Goal: Navigation & Orientation: Find specific page/section

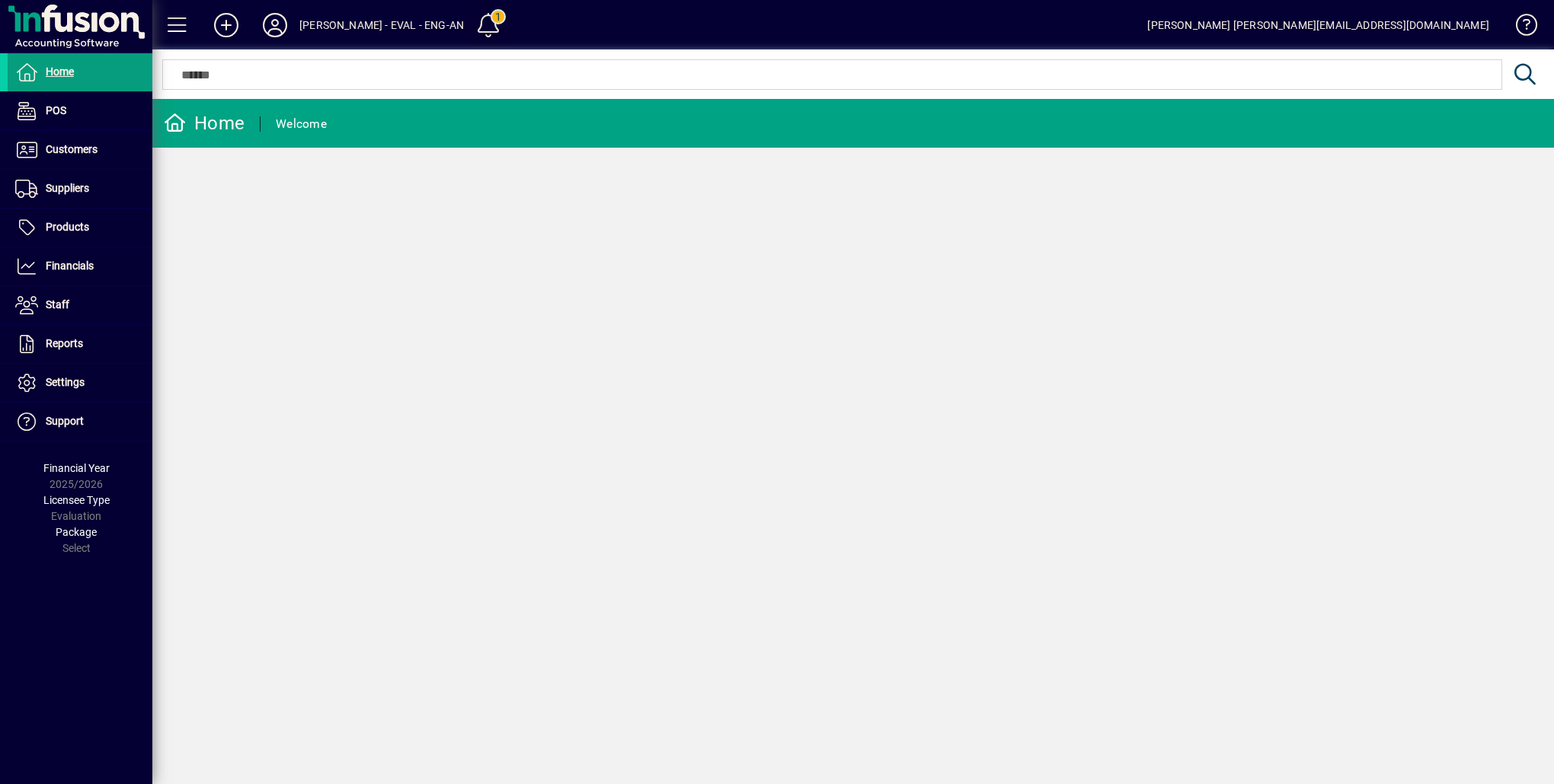
click at [473, 25] on span at bounding box center [489, 26] width 37 height 37
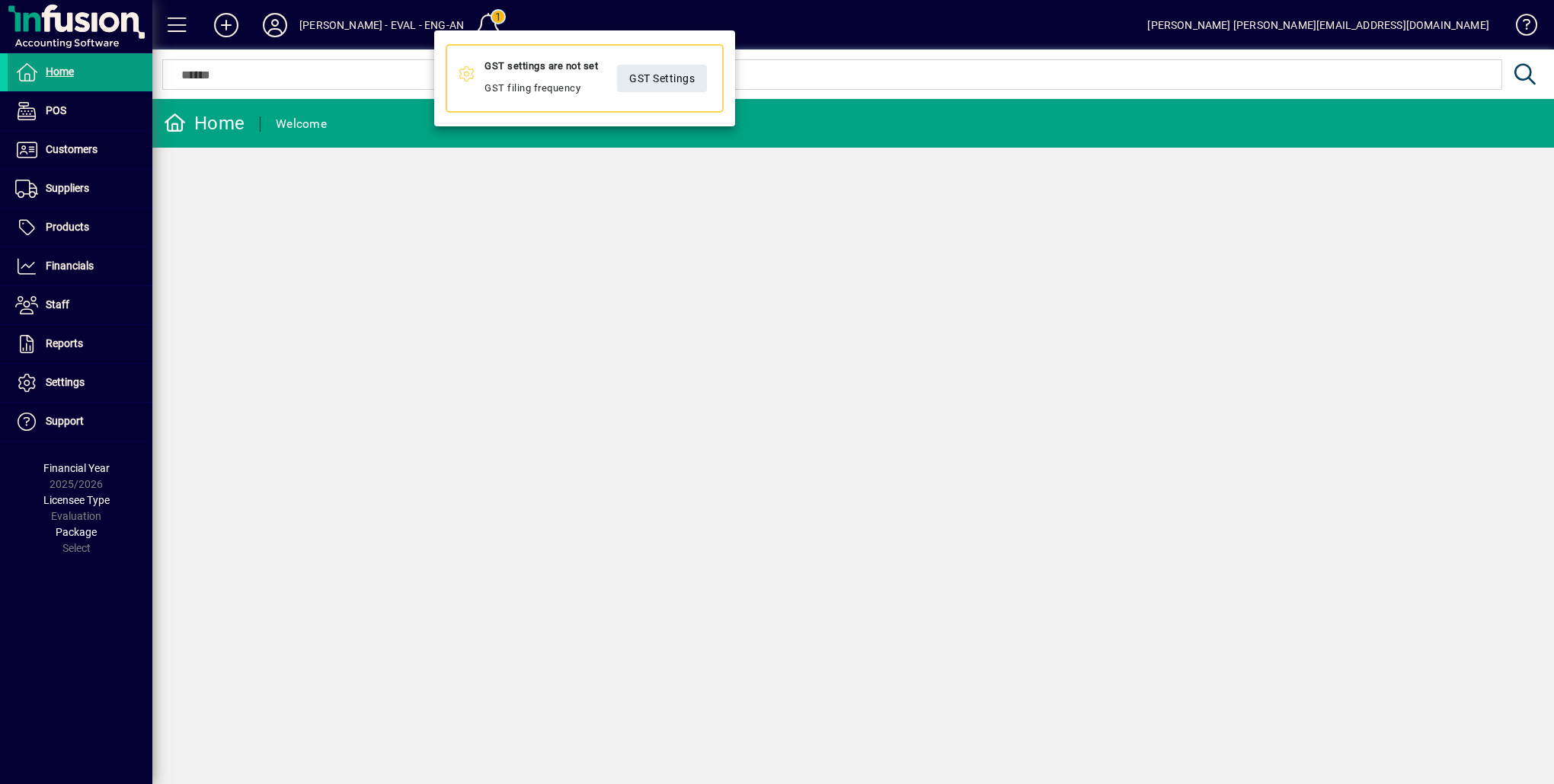
click at [372, 76] on div at bounding box center [777, 392] width 1554 height 784
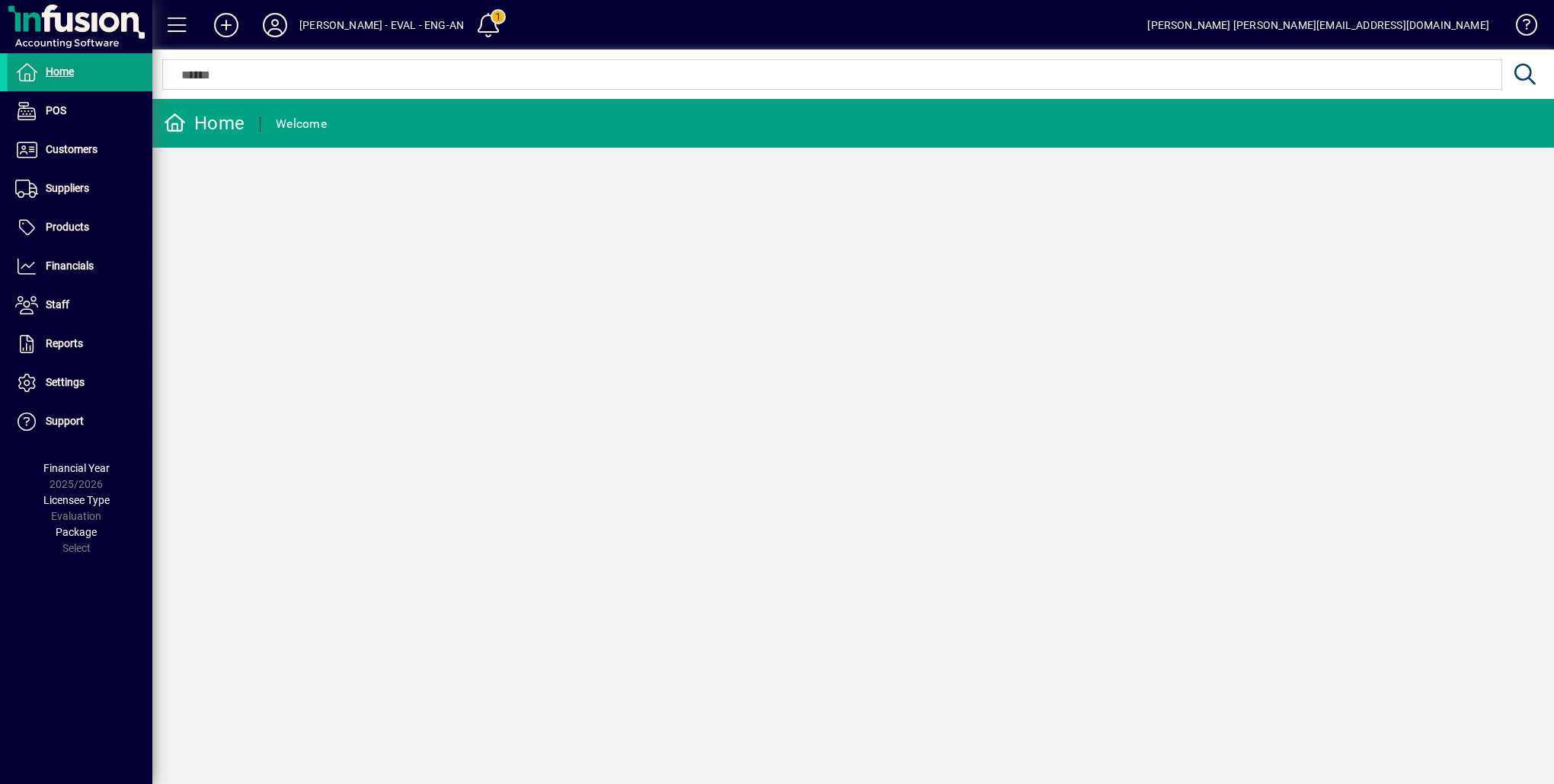
click at [362, 26] on div "[PERSON_NAME] - EVAL - ENG-AN" at bounding box center [382, 25] width 164 height 25
click at [320, 26] on div "[PERSON_NAME] - EVAL - ENG-AN" at bounding box center [382, 25] width 164 height 25
drag, startPoint x: 320, startPoint y: 26, endPoint x: 437, endPoint y: 21, distance: 117.1
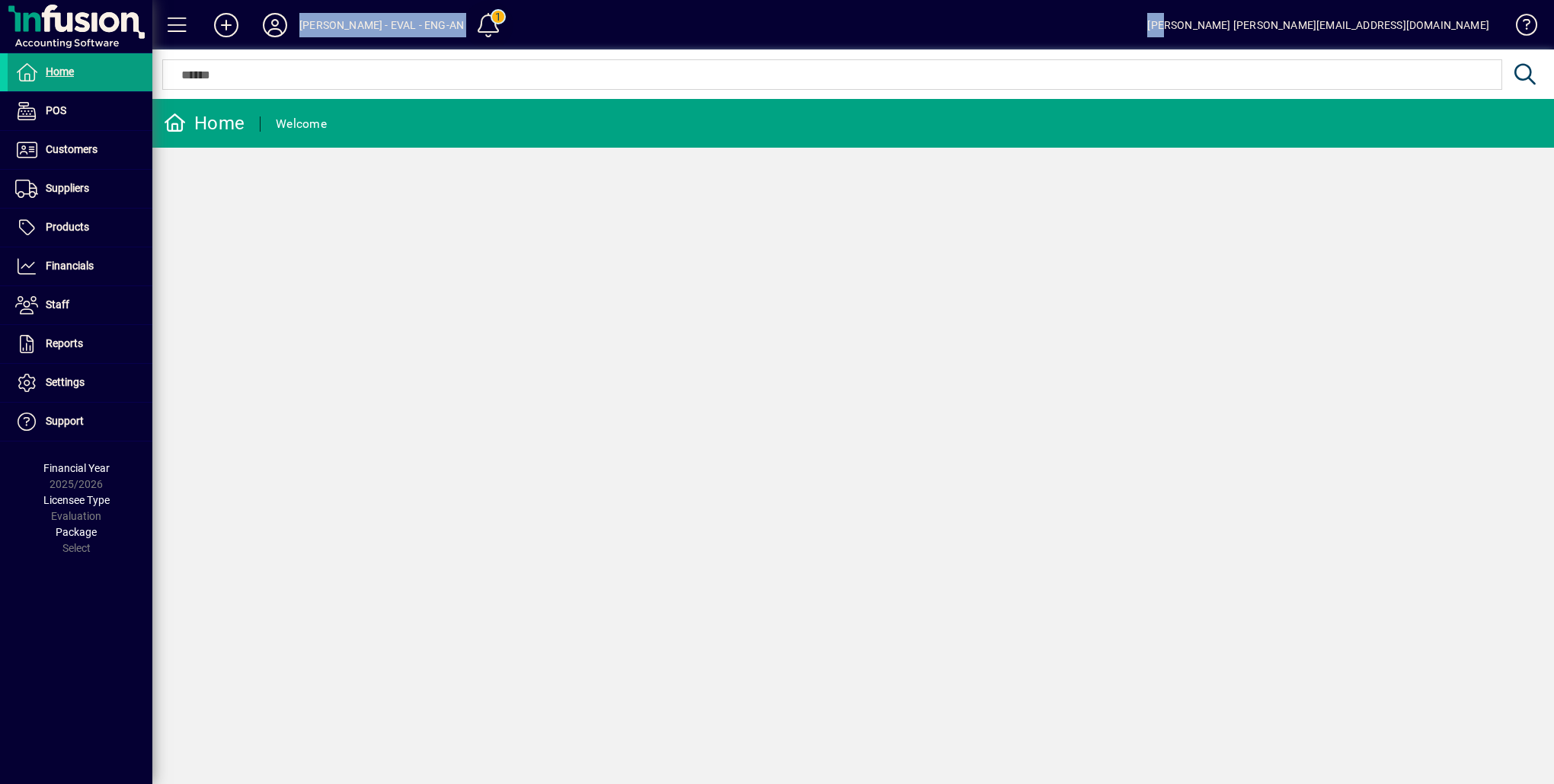
click at [437, 21] on mat-toolbar-row "[PERSON_NAME] - EVAL - ENG-AN 1 [PERSON_NAME] [PERSON_NAME][EMAIL_ADDRESS][DOMA…" at bounding box center [853, 25] width 1402 height 49
click at [319, 32] on div "[PERSON_NAME] - EVAL - ENG-AN" at bounding box center [382, 25] width 164 height 25
click at [320, 26] on div "[PERSON_NAME] - EVAL - ENG-AN" at bounding box center [382, 25] width 164 height 25
drag, startPoint x: 320, startPoint y: 26, endPoint x: 423, endPoint y: 25, distance: 103.0
click at [427, 25] on div "[PERSON_NAME] - EVAL - ENG-AN" at bounding box center [382, 25] width 164 height 25
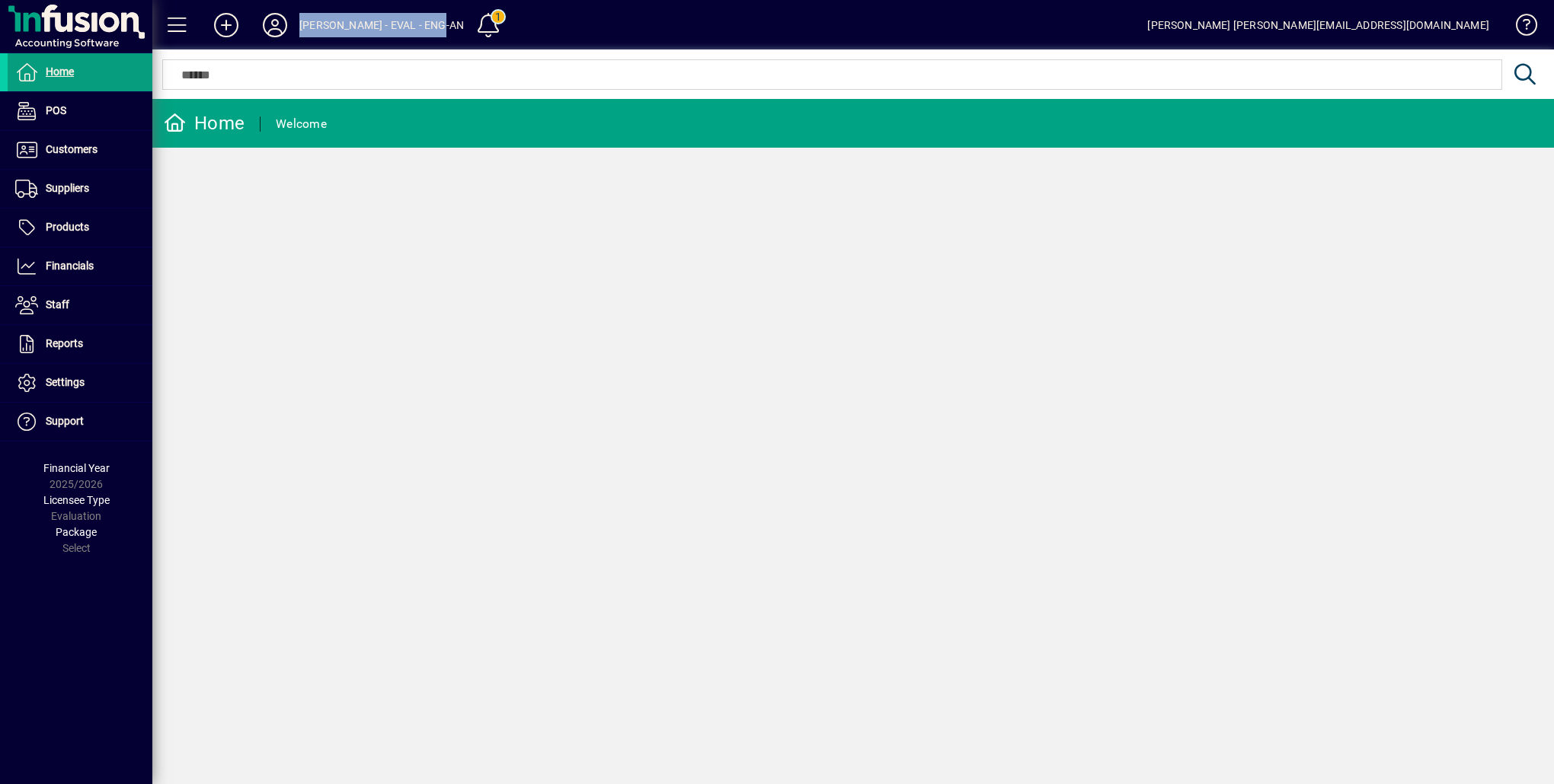
click at [320, 25] on div "[PERSON_NAME] - EVAL - ENG-AN" at bounding box center [382, 25] width 164 height 25
click at [277, 27] on icon at bounding box center [274, 25] width 30 height 25
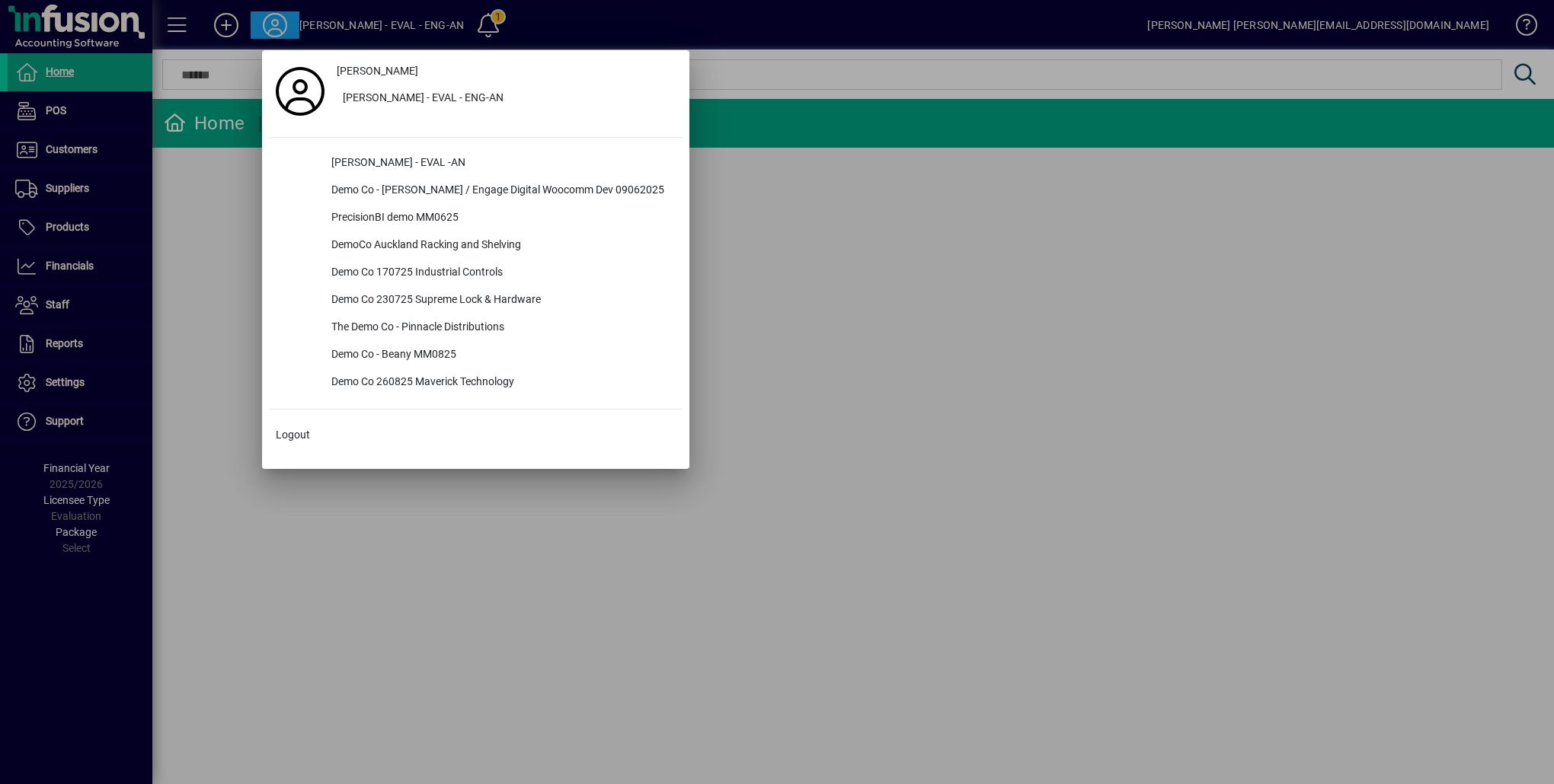
click at [250, 203] on mat-dialog-container "[PERSON_NAME] [PERSON_NAME] - EVAL - ENG-AN [PERSON_NAME] - EVAL -AN Demo Co - …" at bounding box center [475, 260] width 450 height 442
drag, startPoint x: 201, startPoint y: 189, endPoint x: 292, endPoint y: 94, distance: 131.6
click at [202, 189] on div at bounding box center [777, 392] width 1554 height 784
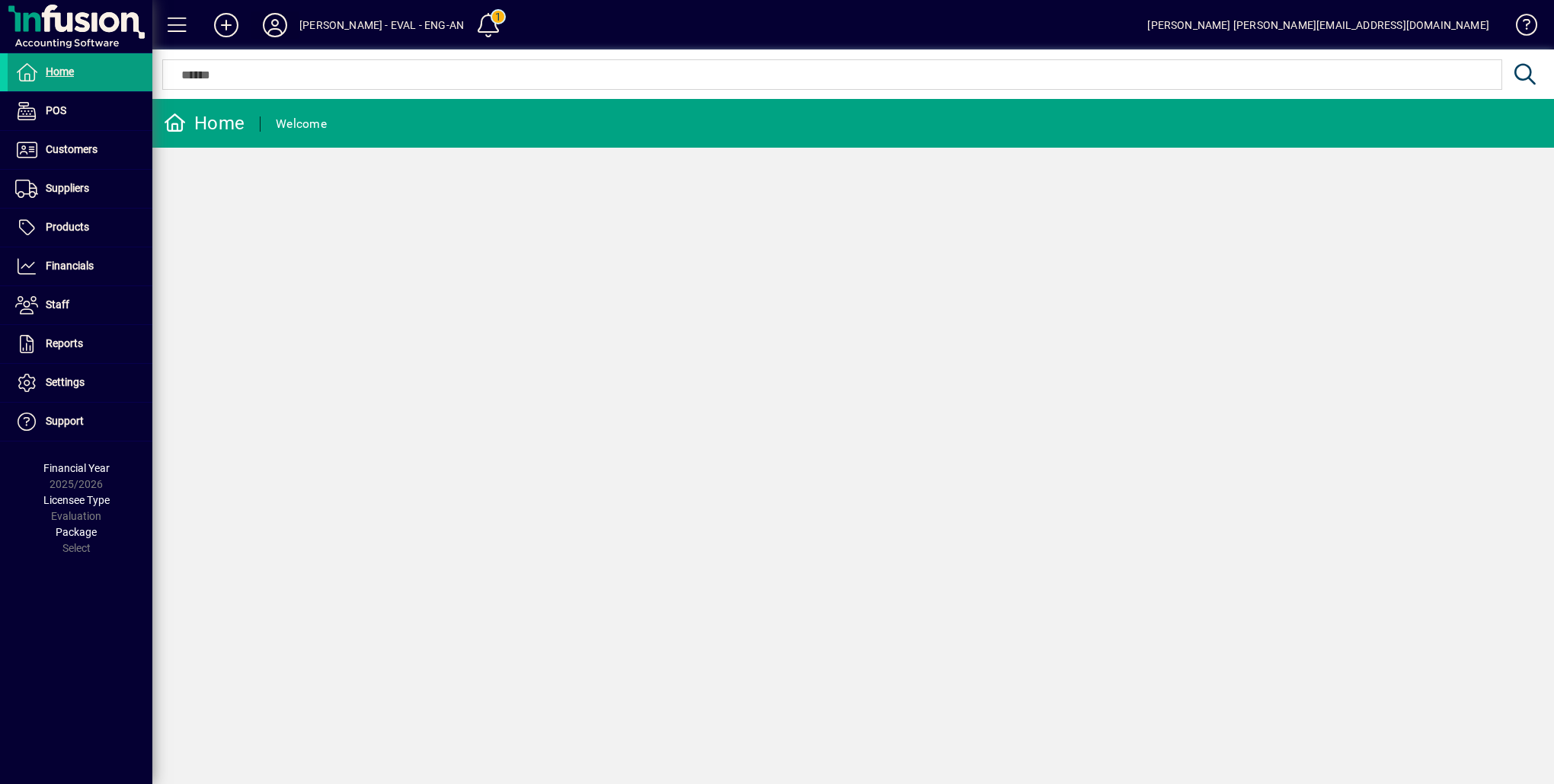
click at [291, 22] on span at bounding box center [274, 26] width 48 height 37
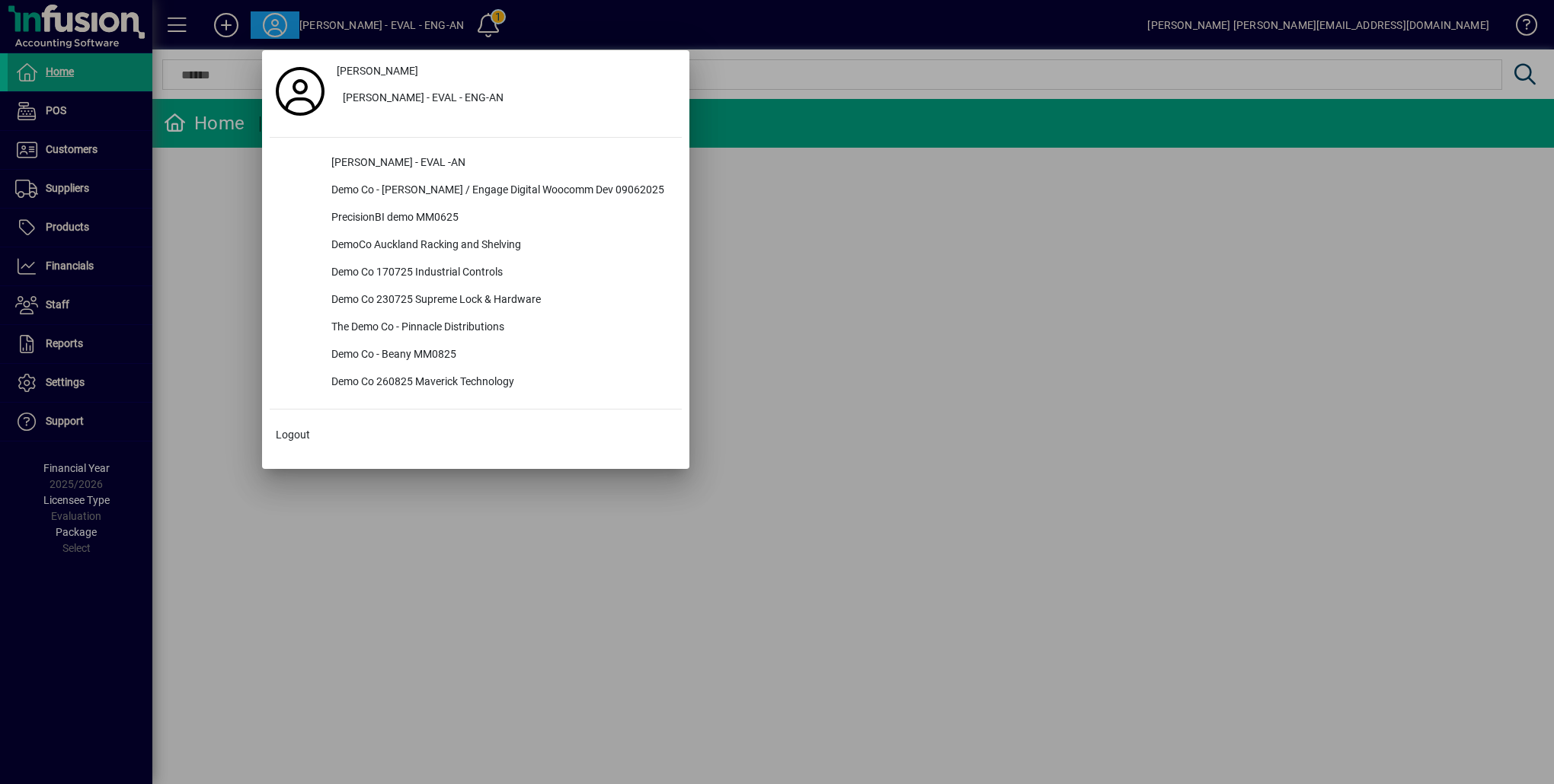
click at [184, 218] on div at bounding box center [777, 392] width 1554 height 784
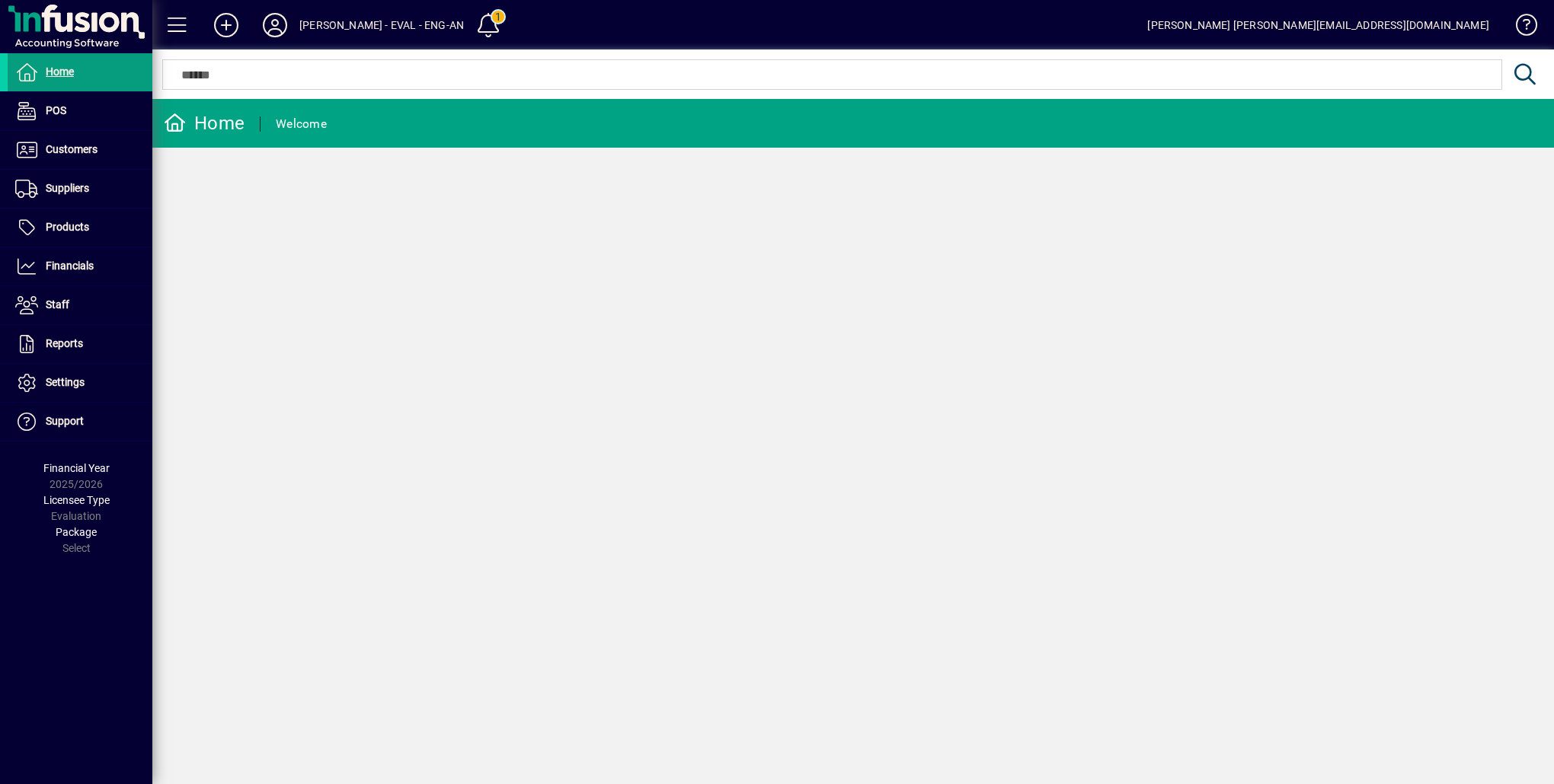
click at [273, 13] on icon at bounding box center [274, 25] width 30 height 25
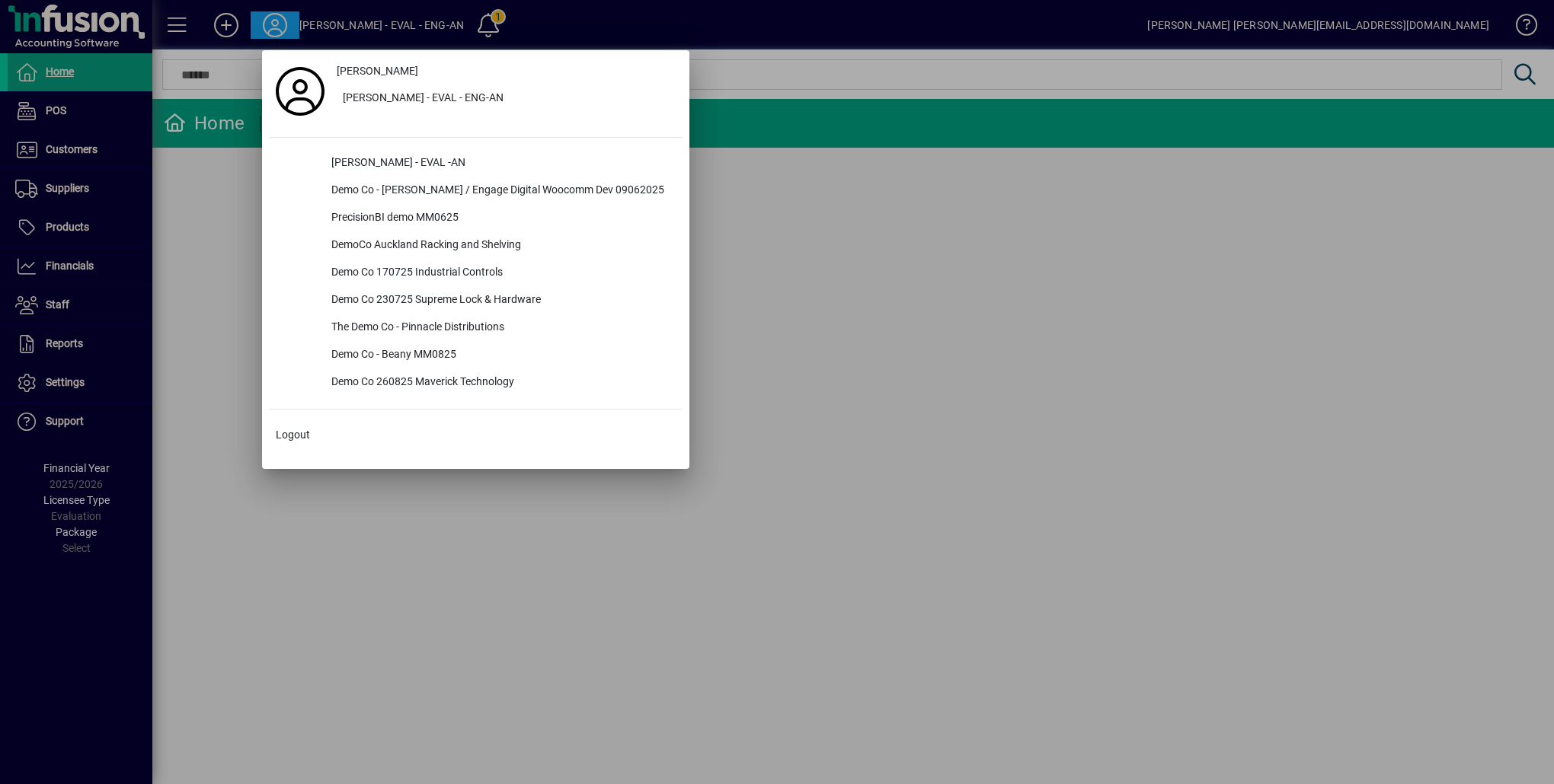
click at [240, 177] on div at bounding box center [777, 392] width 1554 height 784
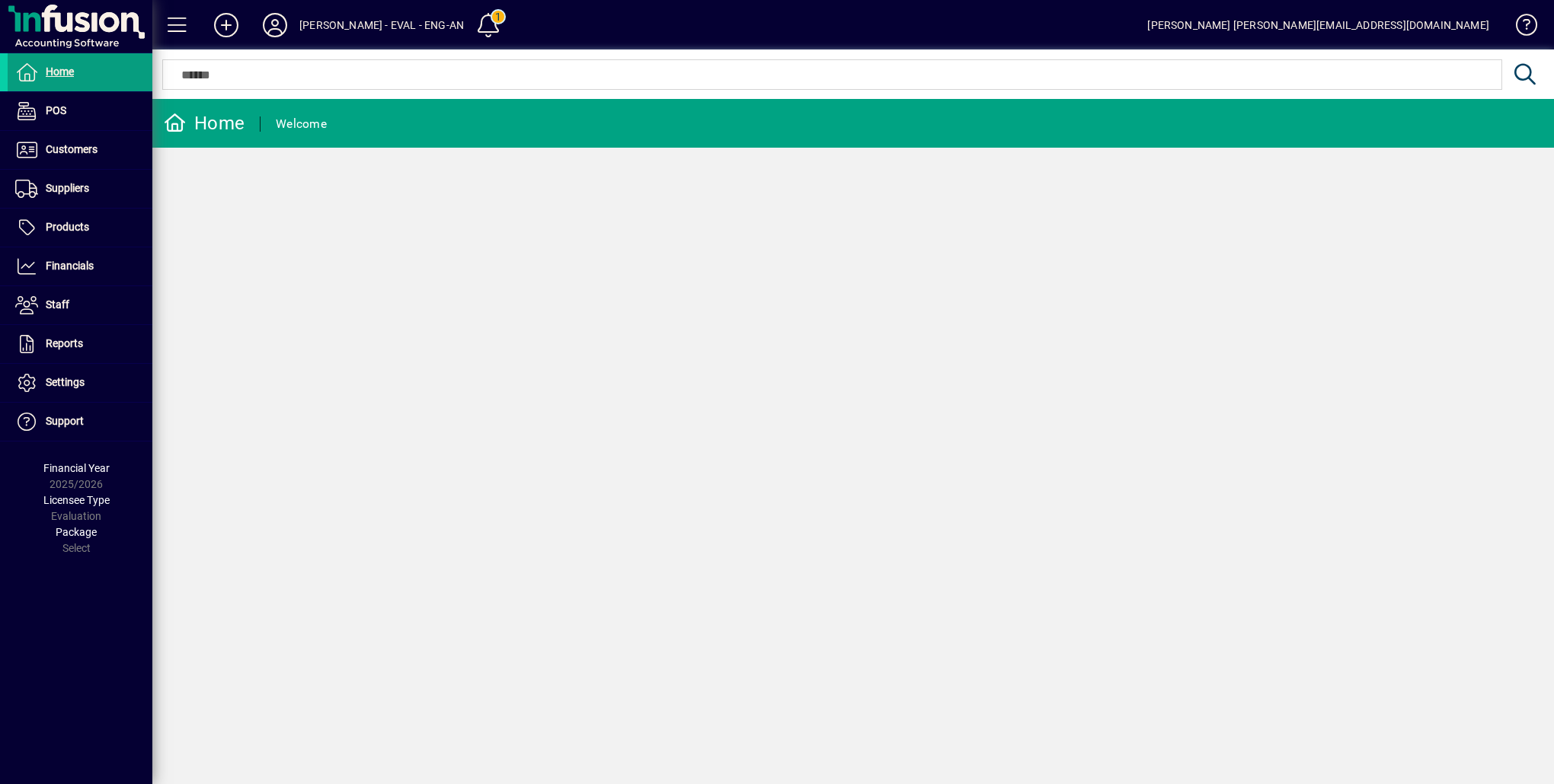
click at [325, 21] on div "[PERSON_NAME] - EVAL - ENG-AN" at bounding box center [382, 25] width 164 height 25
click at [421, 26] on div "[PERSON_NAME] - EVAL - ENG-AN" at bounding box center [382, 25] width 164 height 25
drag, startPoint x: 421, startPoint y: 26, endPoint x: 310, endPoint y: 26, distance: 111.0
click at [310, 26] on div "[PERSON_NAME] - EVAL - ENG-AN" at bounding box center [382, 25] width 164 height 25
copy div "[PERSON_NAME] - EVAL - ENG-AN"
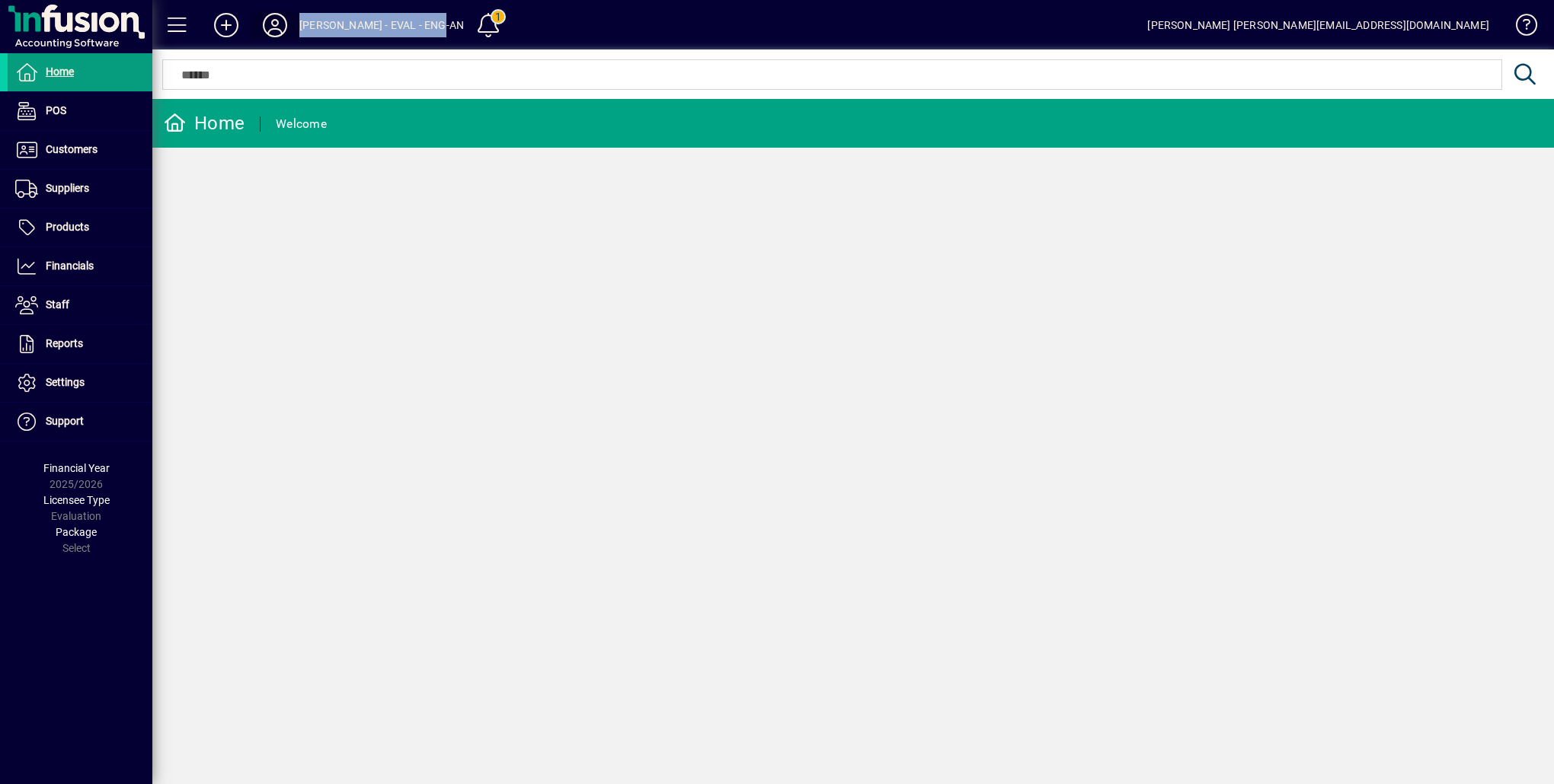
click at [279, 26] on icon at bounding box center [274, 25] width 30 height 25
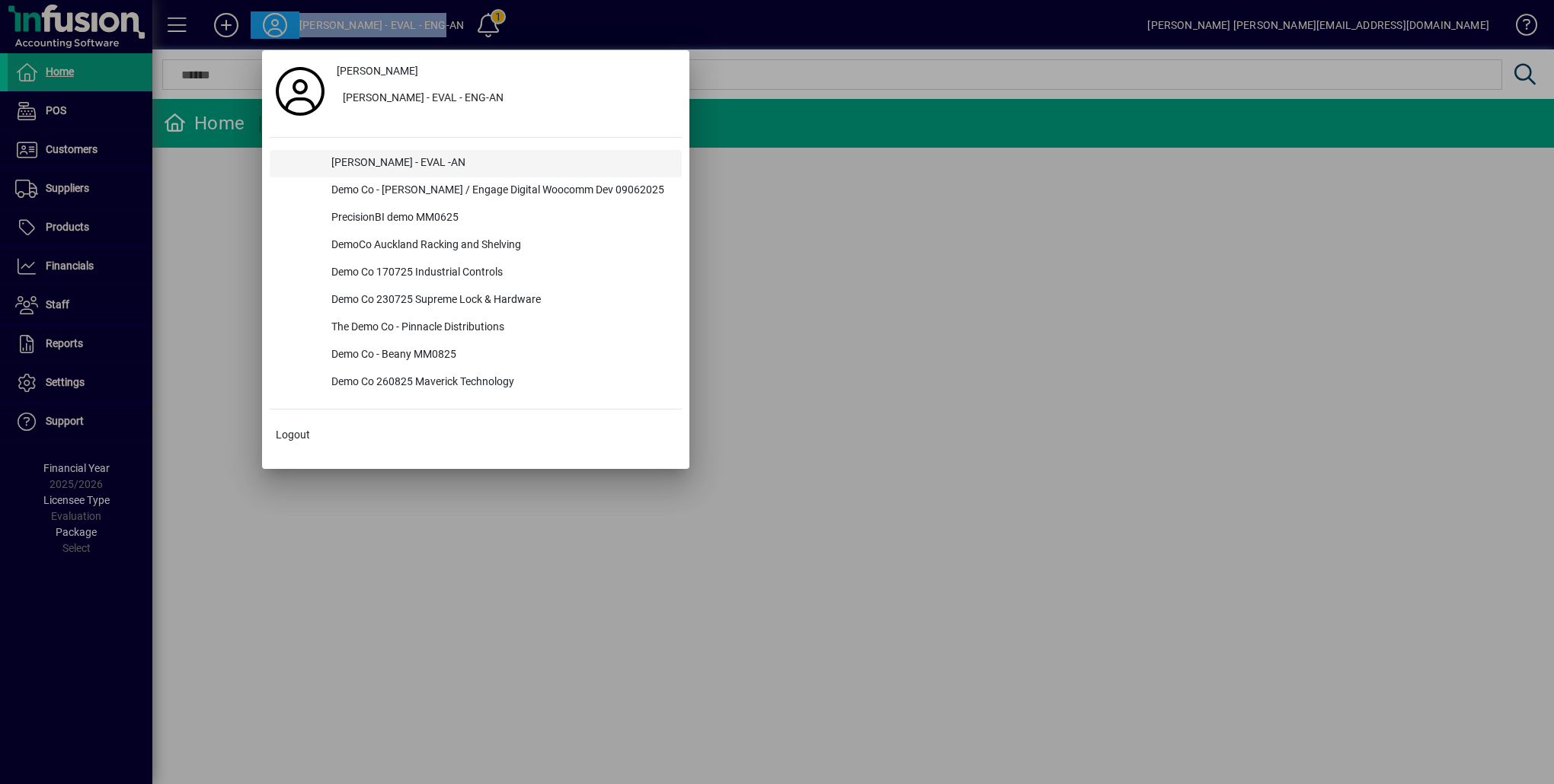
click at [375, 161] on div "[PERSON_NAME] - EVAL -AN" at bounding box center [500, 163] width 362 height 27
